Goal: Communication & Community: Answer question/provide support

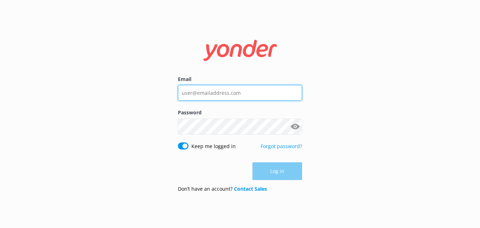
type input "[EMAIL_ADDRESS][DOMAIN_NAME]"
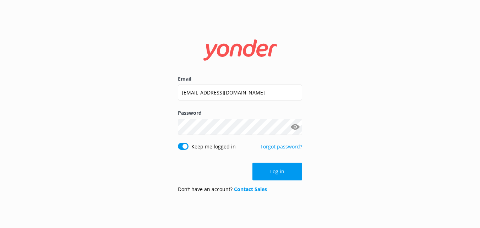
click at [279, 176] on div "Log in" at bounding box center [240, 172] width 124 height 18
click at [279, 176] on button "Log in" at bounding box center [277, 172] width 50 height 18
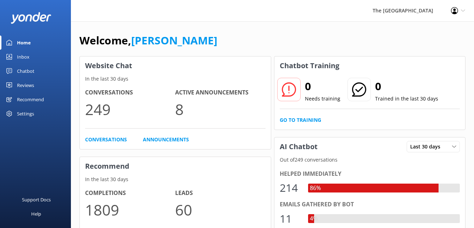
click at [17, 52] on link "Inbox" at bounding box center [35, 57] width 71 height 14
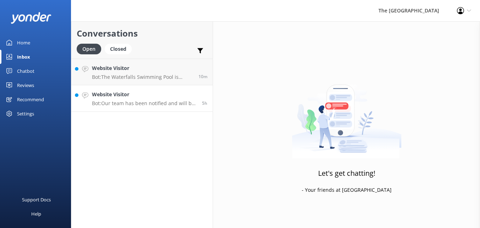
click at [139, 95] on h4 "Website Visitor" at bounding box center [144, 94] width 105 height 8
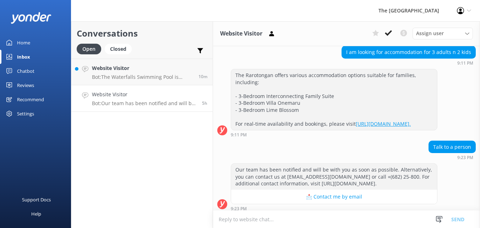
scroll to position [114, 0]
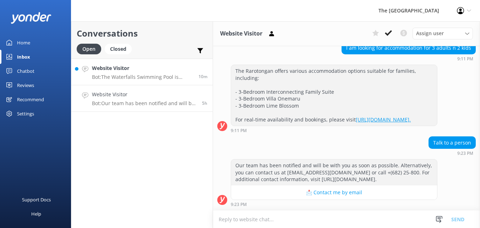
click at [135, 82] on link "Website Visitor Bot: The Waterfalls Swimming Pool is centrally located at [GEOG…" at bounding box center [141, 72] width 141 height 27
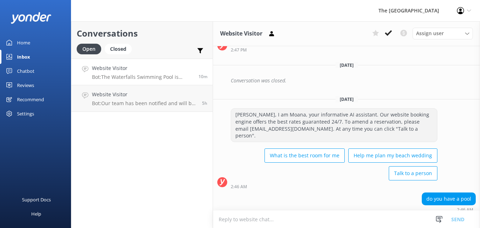
scroll to position [262, 0]
